Goal: Task Accomplishment & Management: Complete application form

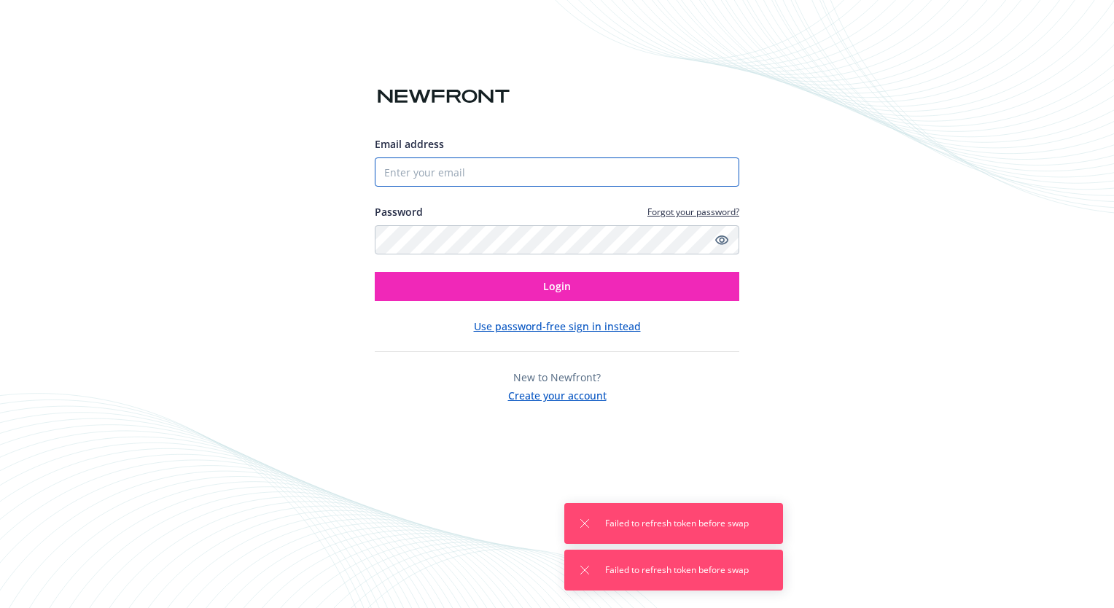
type input "6042629476"
